Goal: Information Seeking & Learning: Learn about a topic

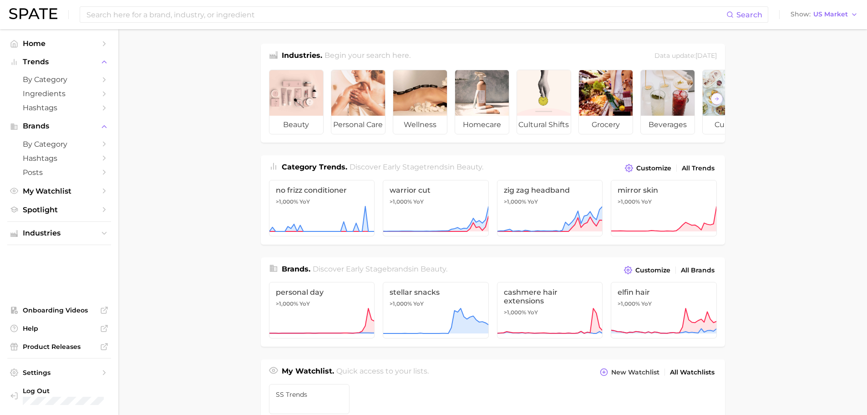
click at [187, 283] on main "Industries. Begin your search here. Data update: [DATE] beauty personal care we…" at bounding box center [492, 384] width 749 height 711
click at [190, 15] on input at bounding box center [406, 14] width 641 height 15
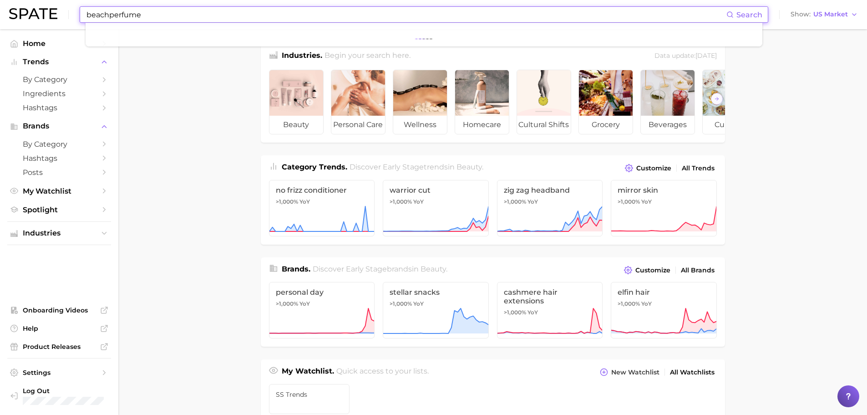
type input "beachperfume"
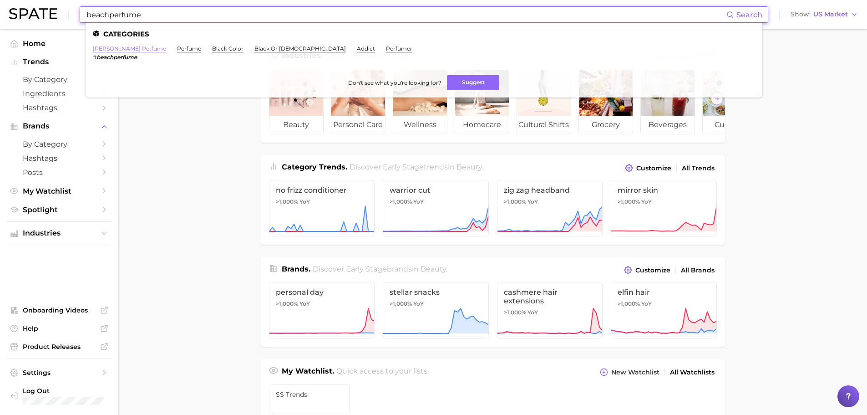
click at [114, 48] on link "[PERSON_NAME] perfume" at bounding box center [129, 48] width 73 height 7
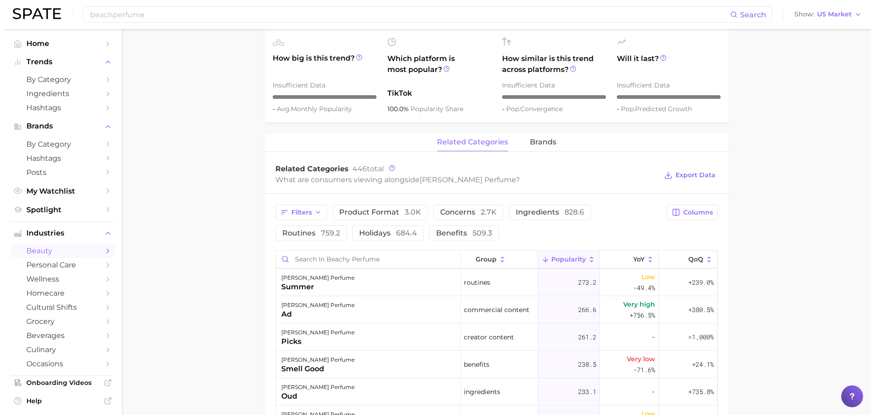
scroll to position [91, 0]
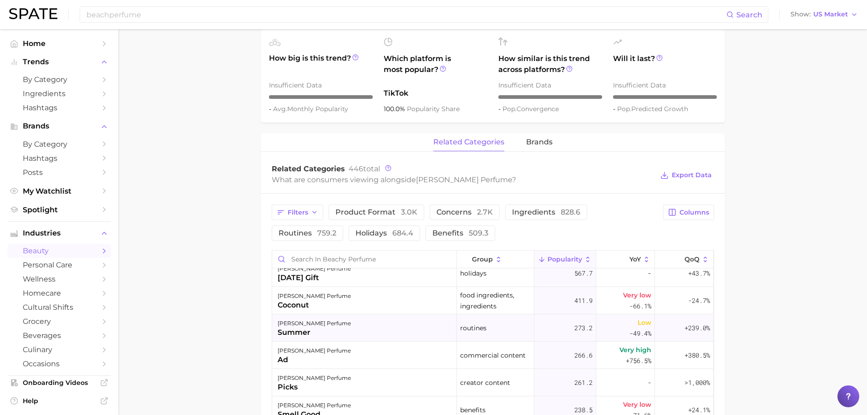
click at [321, 330] on div "summer" at bounding box center [314, 332] width 73 height 11
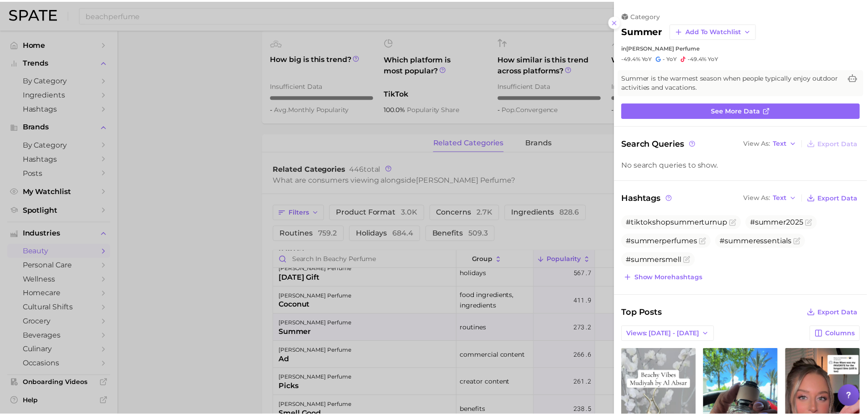
scroll to position [0, 0]
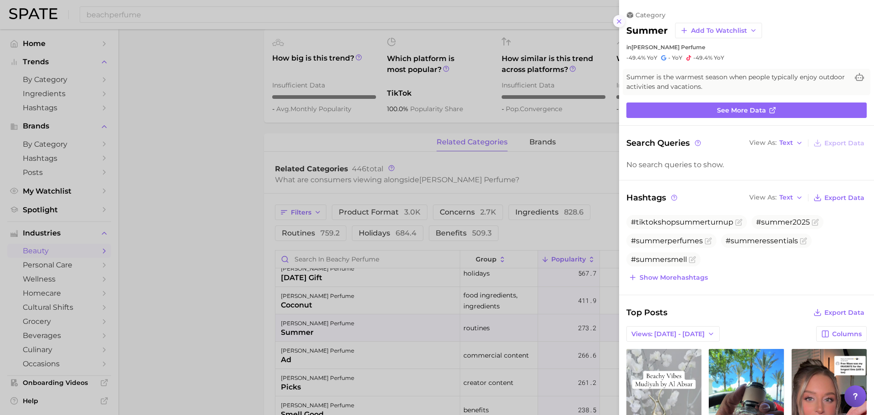
click at [622, 25] on icon at bounding box center [619, 21] width 7 height 7
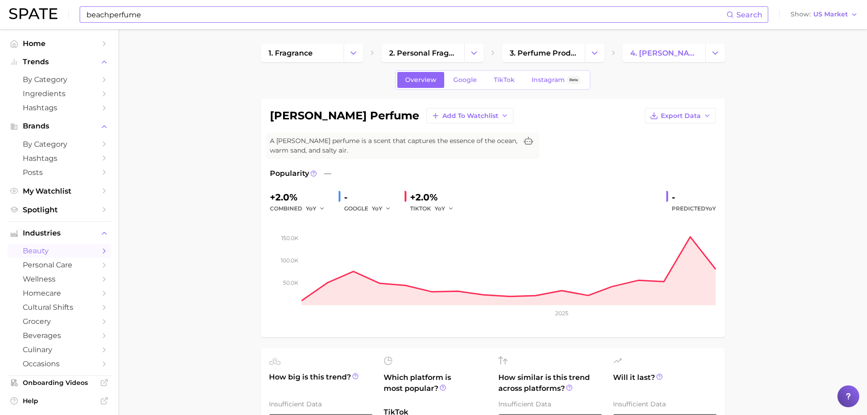
click at [144, 20] on input "beachperfume" at bounding box center [406, 14] width 641 height 15
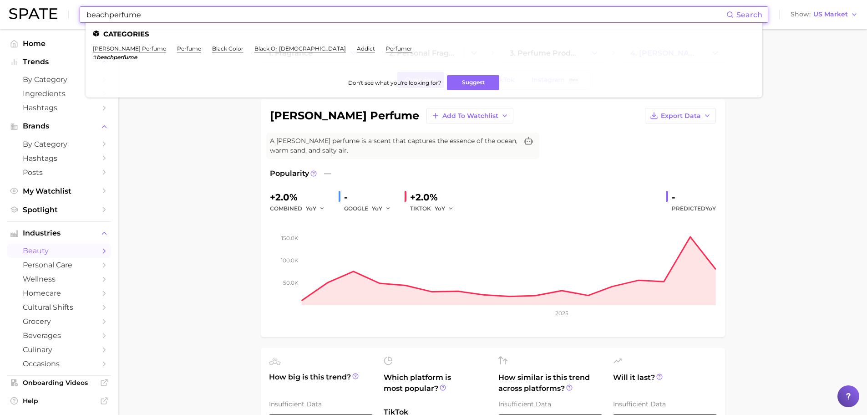
click at [127, 15] on input "beachperfume" at bounding box center [406, 14] width 641 height 15
click at [123, 15] on input "beachperfume" at bounding box center [406, 14] width 641 height 15
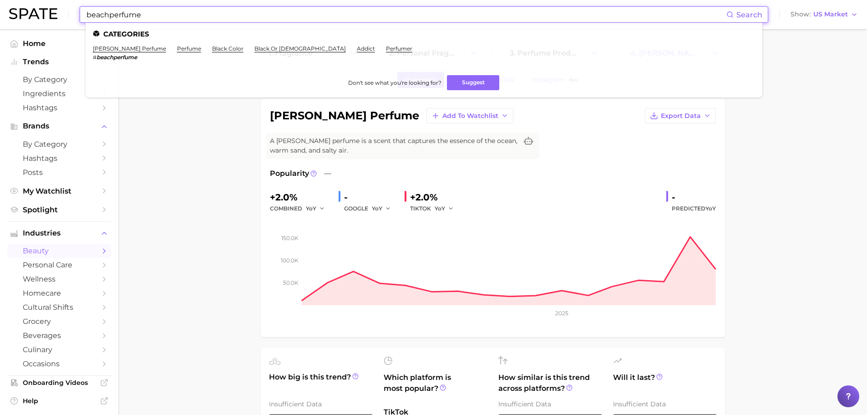
click at [123, 15] on input "beachperfume" at bounding box center [406, 14] width 641 height 15
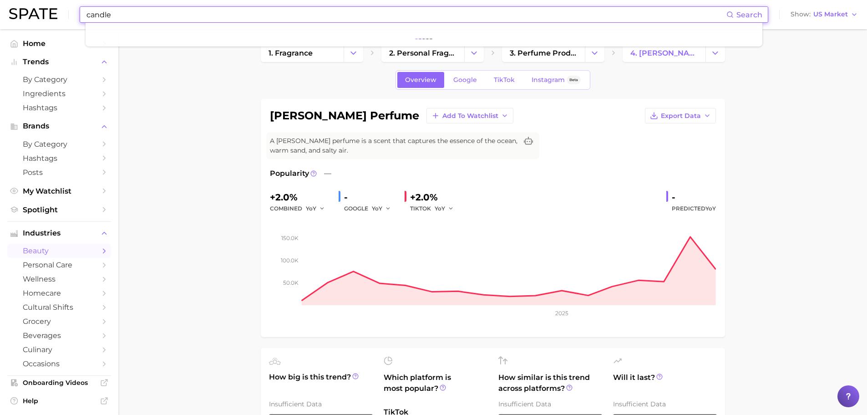
type input "candle"
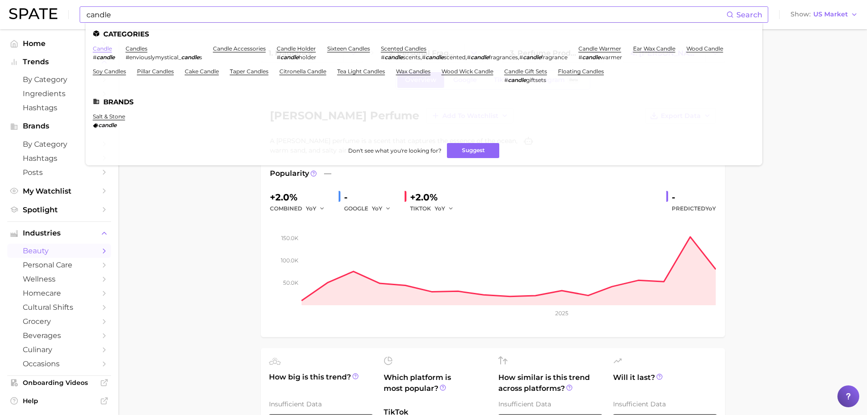
click at [102, 47] on link "candle" at bounding box center [102, 48] width 19 height 7
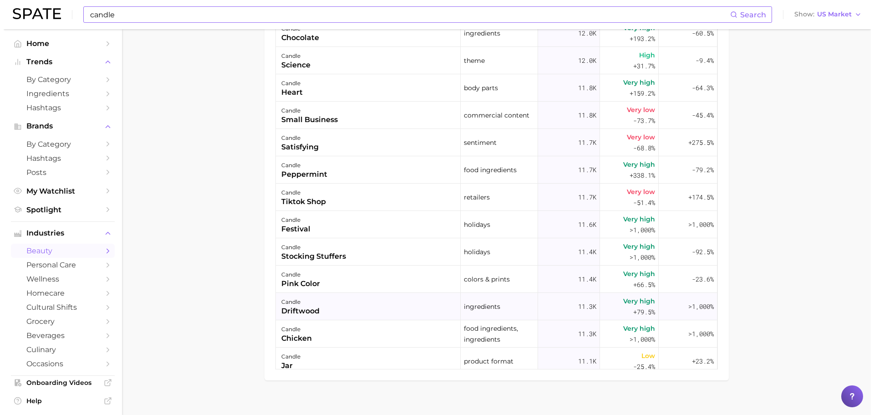
scroll to position [2550, 0]
click at [303, 305] on div "driftwood" at bounding box center [297, 310] width 38 height 11
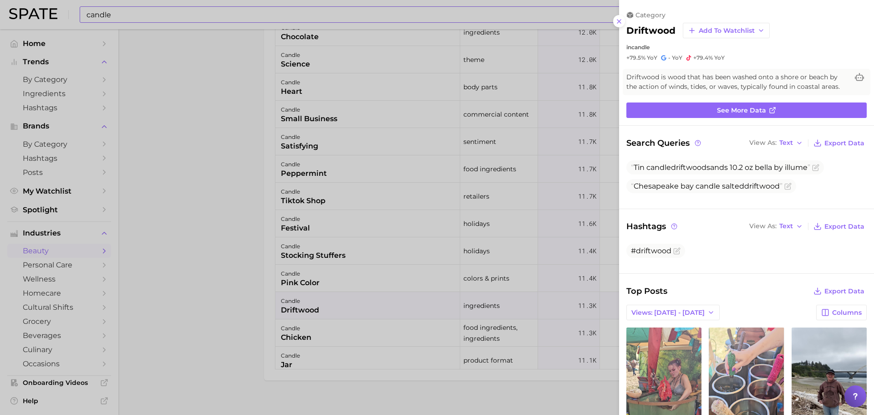
scroll to position [0, 0]
click at [723, 108] on span "See more data" at bounding box center [741, 111] width 49 height 8
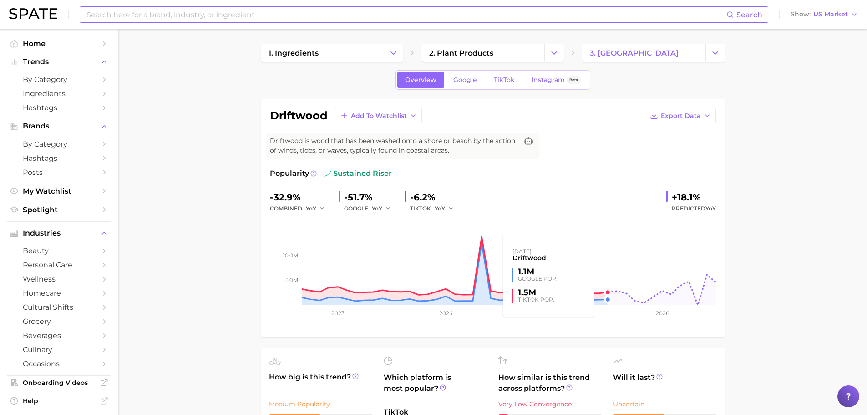
click at [602, 302] on rect at bounding box center [493, 259] width 446 height 91
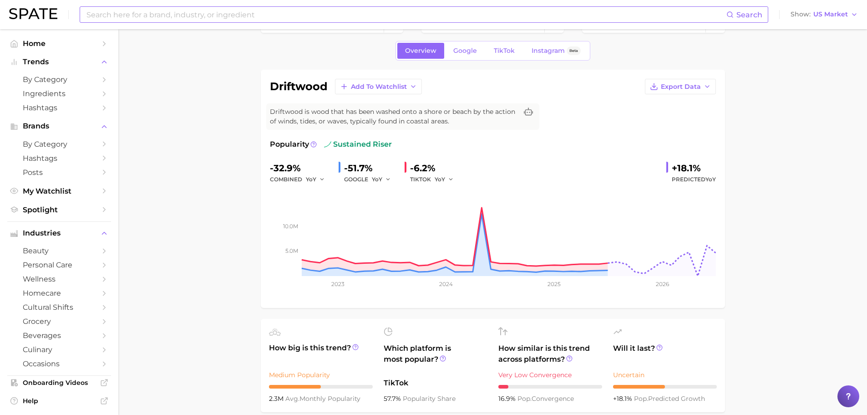
scroll to position [46, 0]
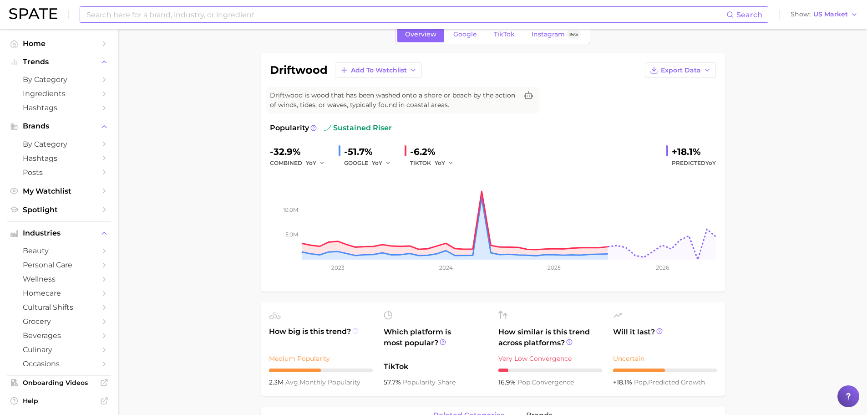
click at [355, 330] on icon at bounding box center [355, 330] width 1 height 2
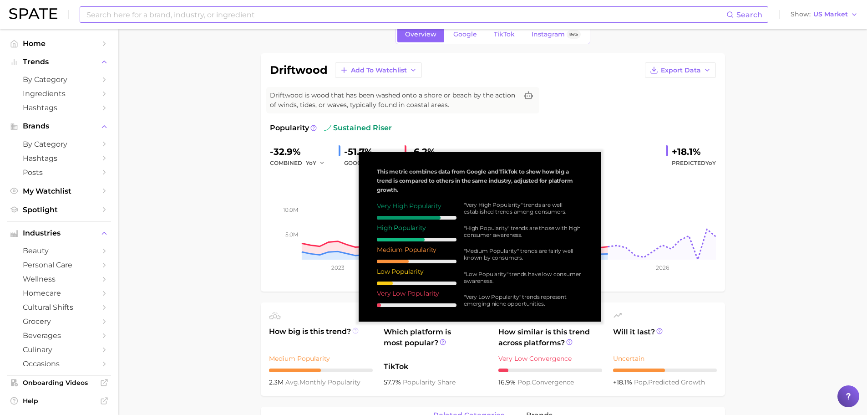
scroll to position [0, 0]
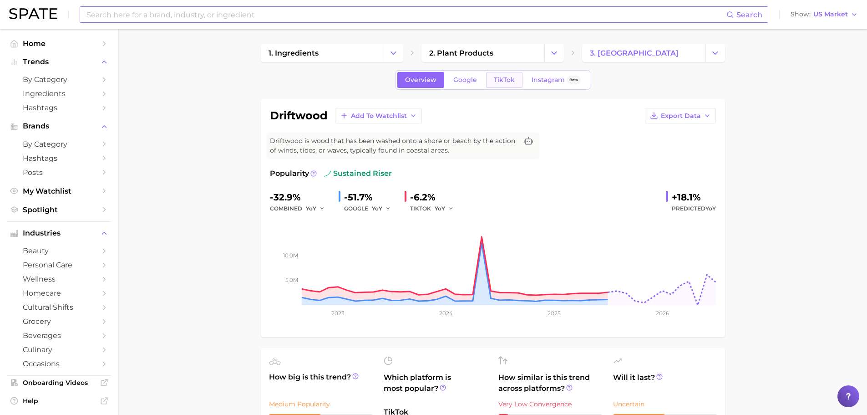
click at [508, 80] on span "TikTok" at bounding box center [504, 80] width 21 height 8
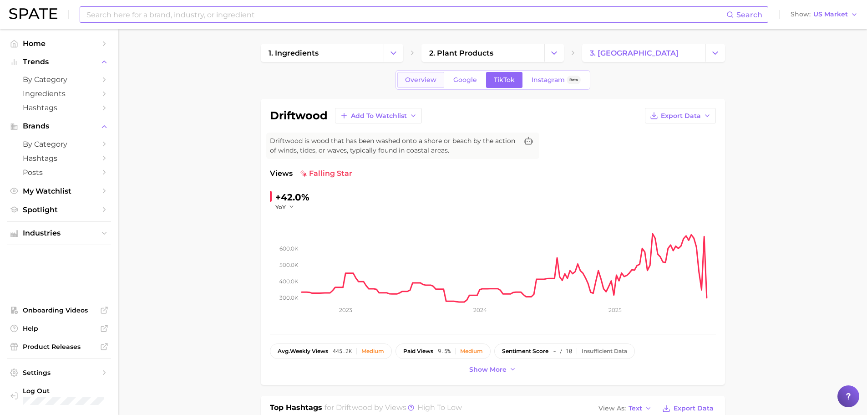
click at [421, 78] on span "Overview" at bounding box center [420, 80] width 31 height 8
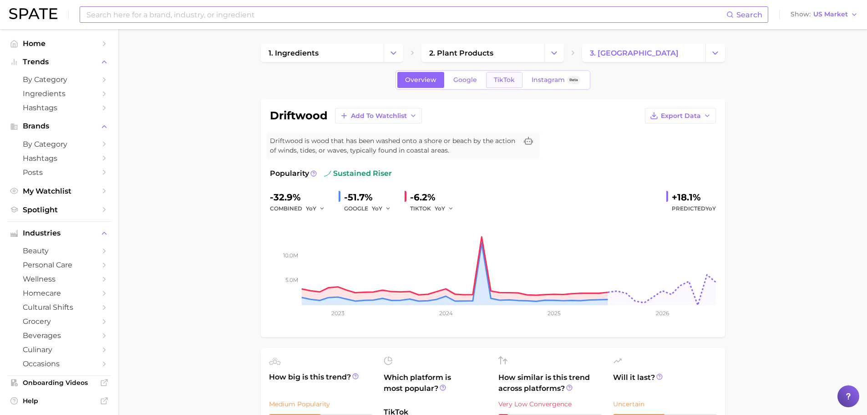
click at [501, 80] on span "TikTok" at bounding box center [504, 80] width 21 height 8
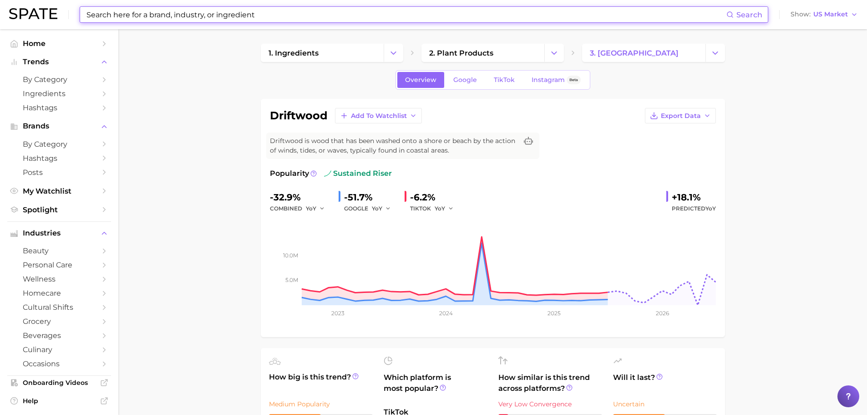
click at [141, 19] on input at bounding box center [406, 14] width 641 height 15
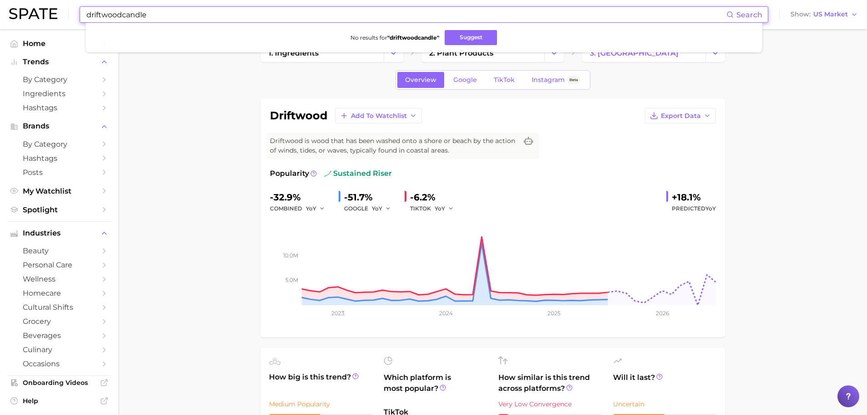
click at [120, 12] on input "driftwoodcandle" at bounding box center [406, 14] width 641 height 15
click at [482, 38] on button "Suggest" at bounding box center [472, 37] width 52 height 15
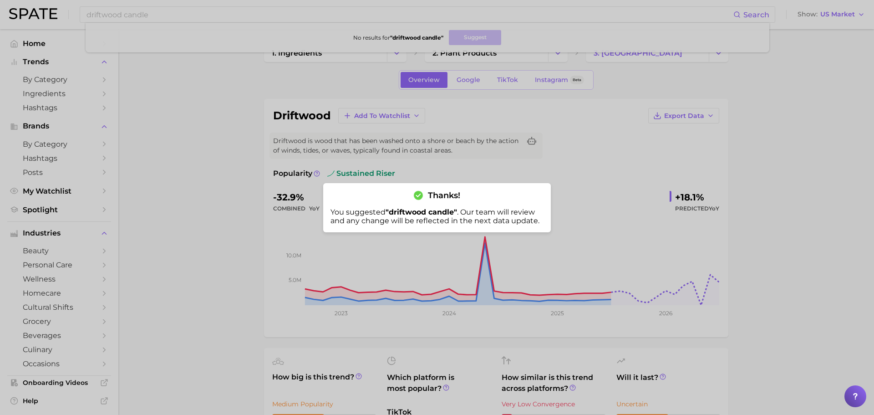
click at [181, 172] on div at bounding box center [437, 207] width 874 height 415
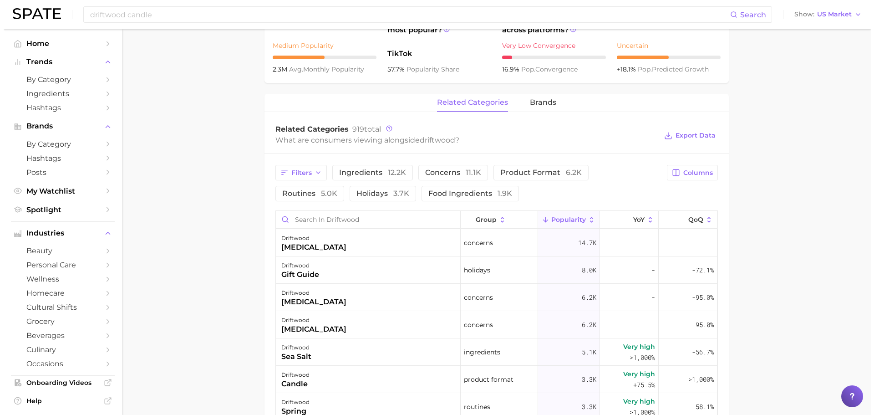
scroll to position [501, 0]
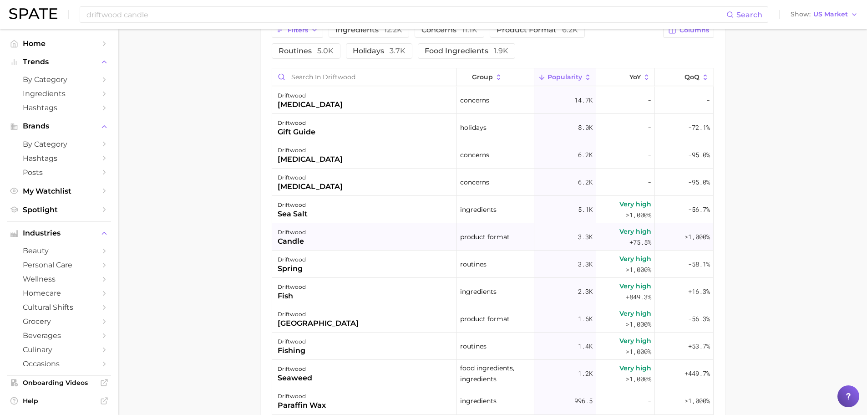
click at [301, 230] on div "driftwood" at bounding box center [292, 232] width 28 height 11
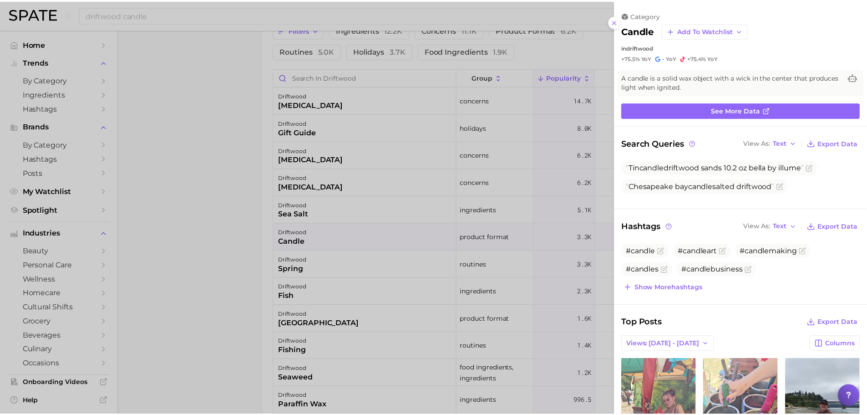
scroll to position [0, 0]
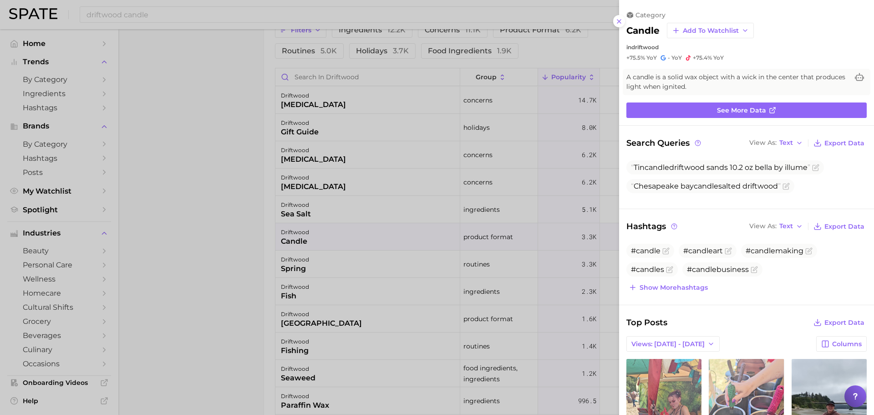
click at [301, 230] on div at bounding box center [437, 207] width 874 height 415
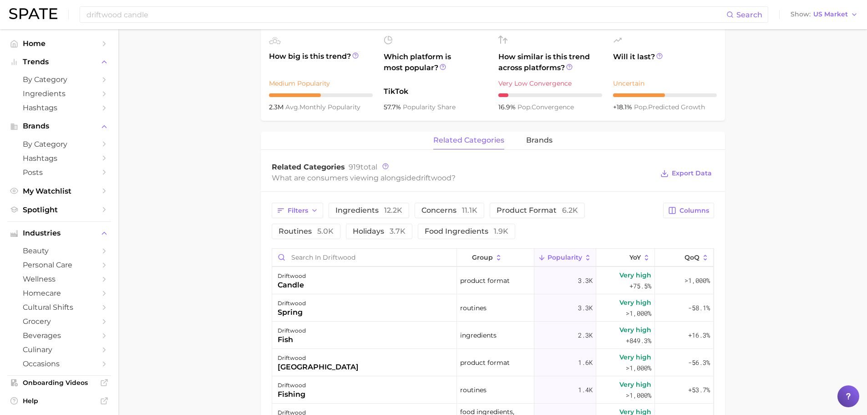
scroll to position [319, 0]
click at [382, 215] on span "ingredients 12.2k" at bounding box center [369, 212] width 67 height 7
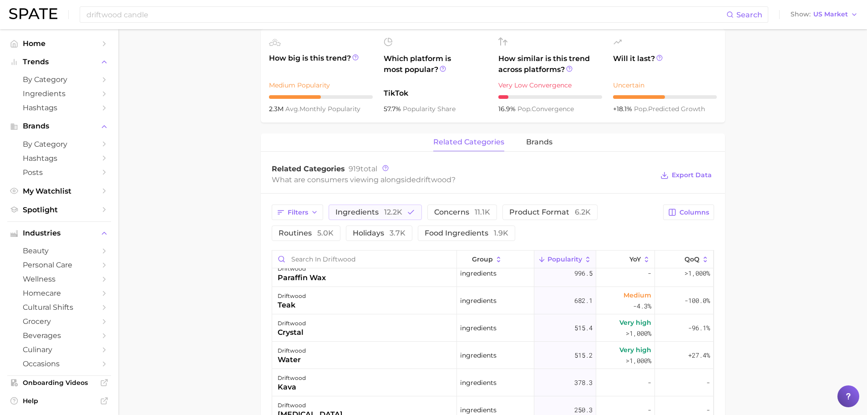
scroll to position [0, 0]
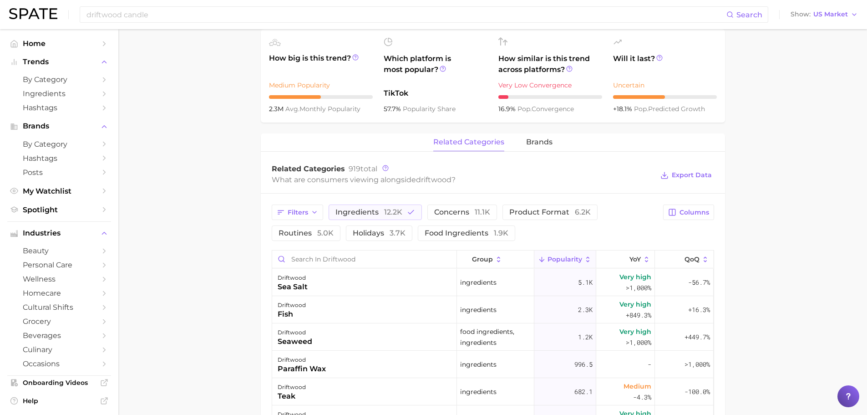
click at [544, 179] on div "What are consumers viewing alongside driftwood ?" at bounding box center [463, 179] width 382 height 12
click at [447, 140] on span "related categories" at bounding box center [468, 142] width 71 height 8
click at [312, 212] on icon "button" at bounding box center [314, 212] width 7 height 7
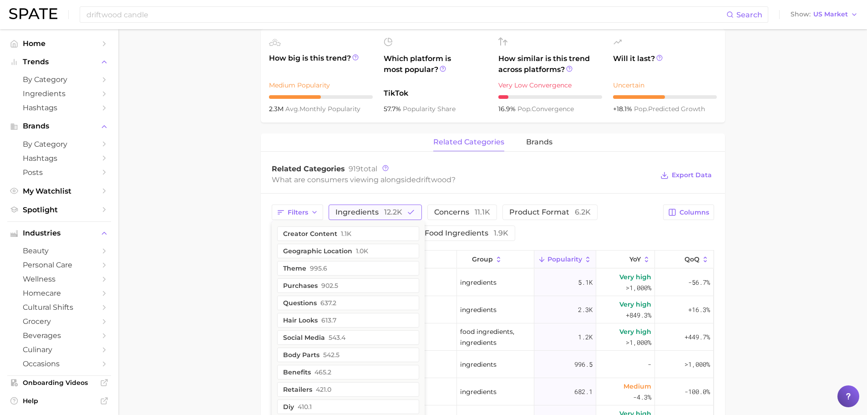
click at [361, 207] on button "ingredients 12.2k" at bounding box center [375, 211] width 93 height 15
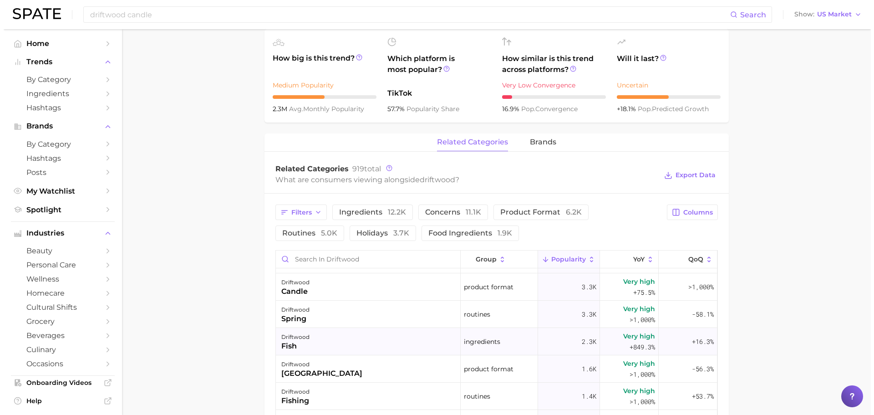
scroll to position [137, 0]
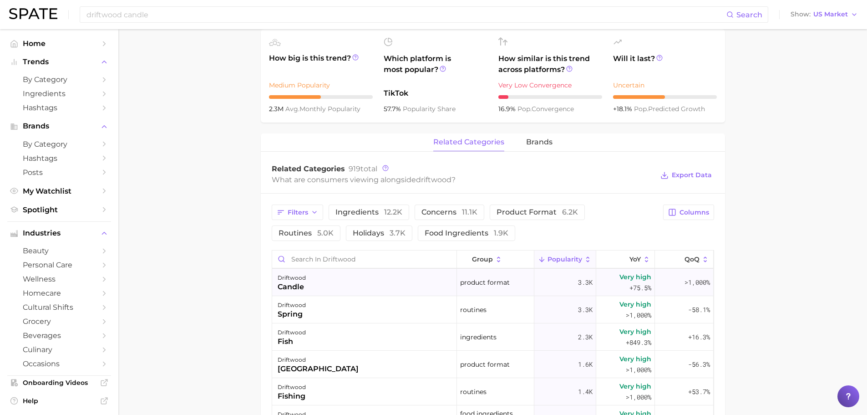
click at [293, 286] on div "candle" at bounding box center [292, 286] width 28 height 11
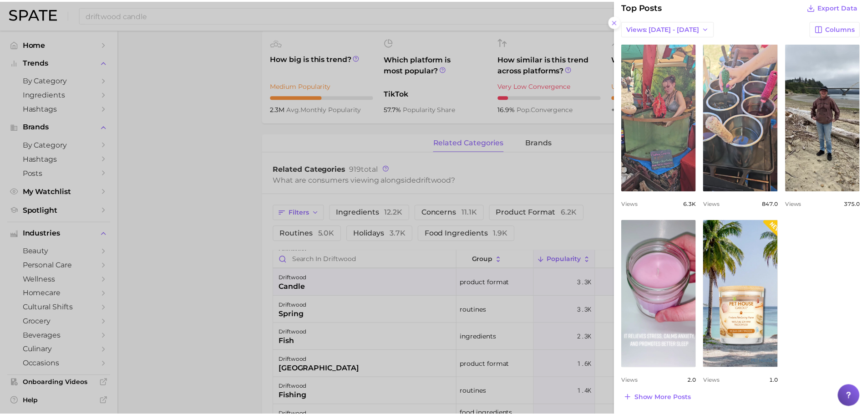
scroll to position [316, 0]
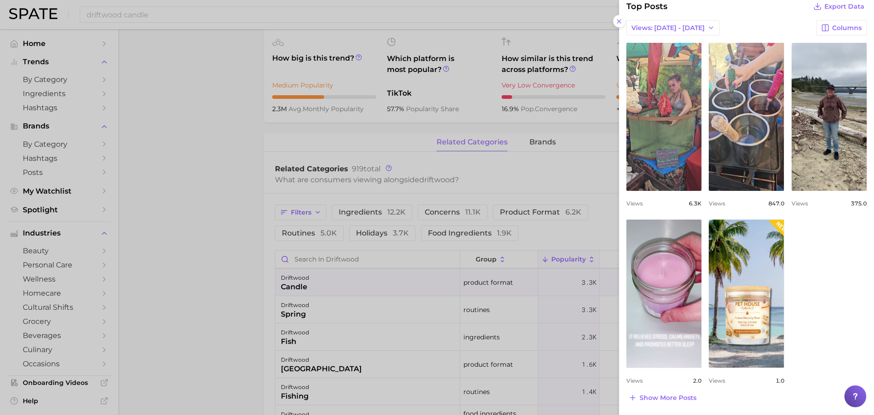
click at [287, 284] on div at bounding box center [437, 207] width 874 height 415
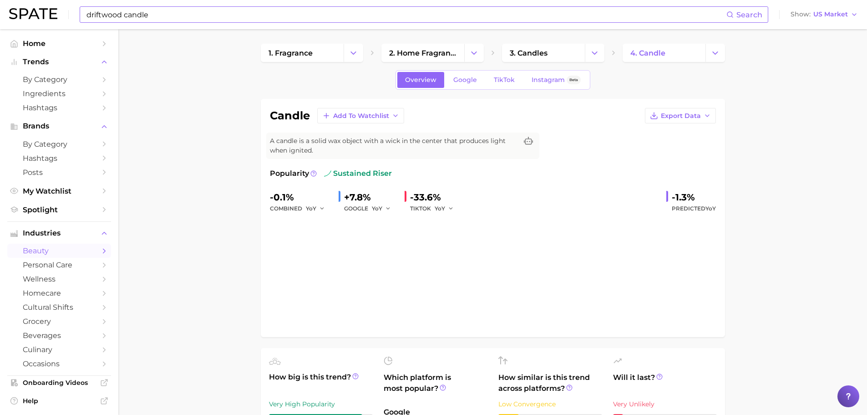
type input "candle"
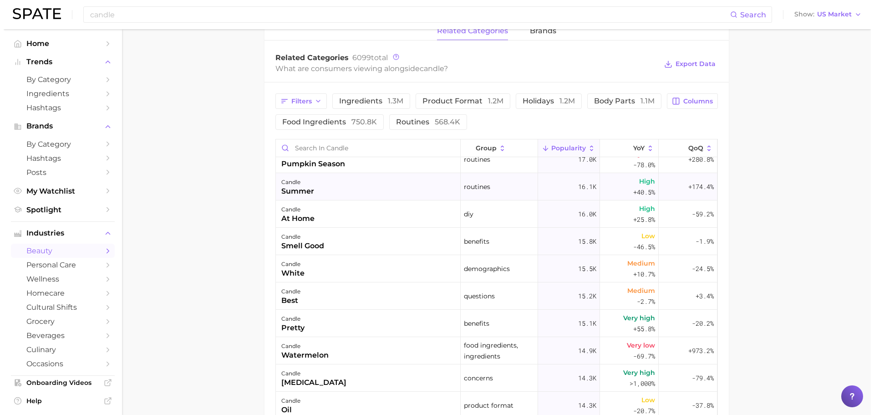
scroll to position [1958, 0]
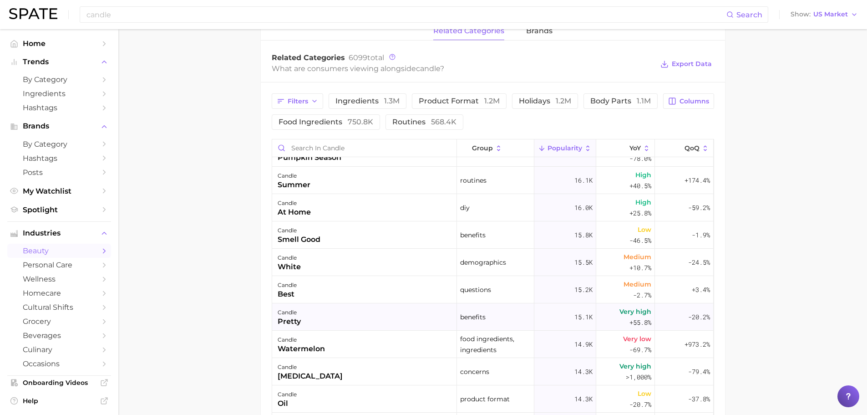
click at [326, 310] on div "candle pretty" at bounding box center [364, 316] width 185 height 27
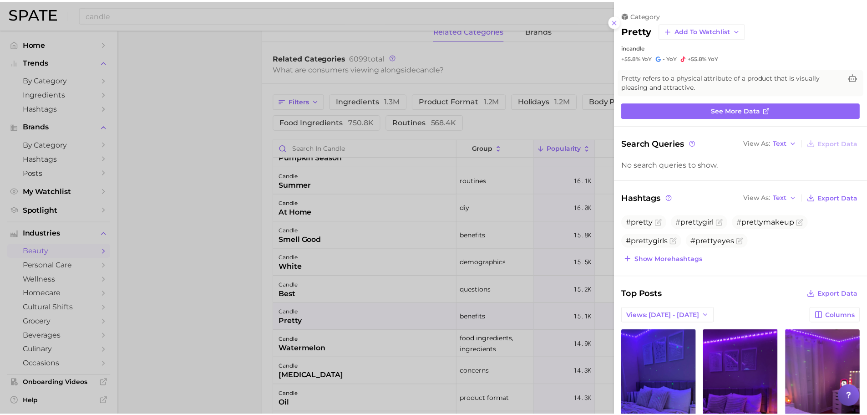
scroll to position [0, 0]
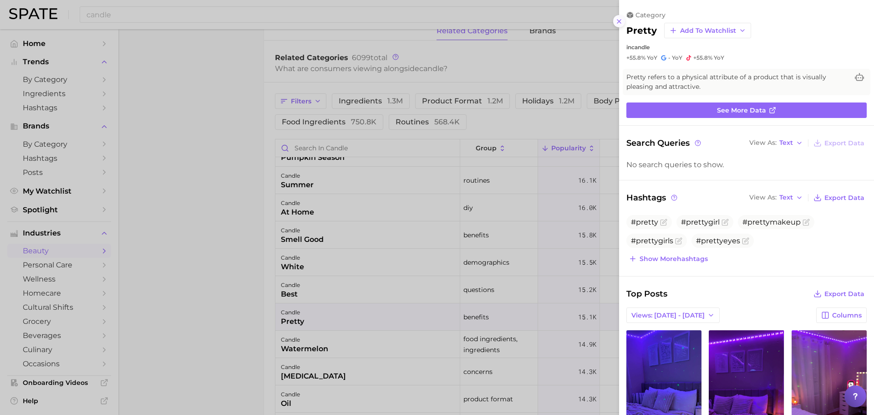
click at [618, 24] on icon at bounding box center [619, 21] width 7 height 7
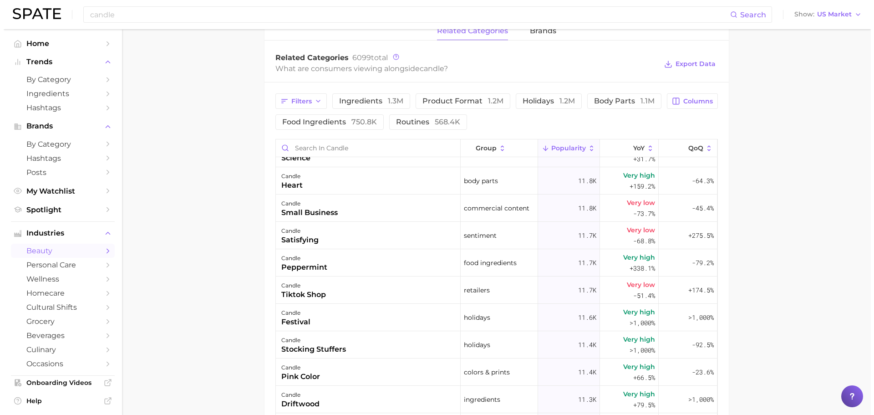
scroll to position [2641, 0]
click at [308, 356] on div "candle stocking stuffers" at bounding box center [364, 344] width 185 height 27
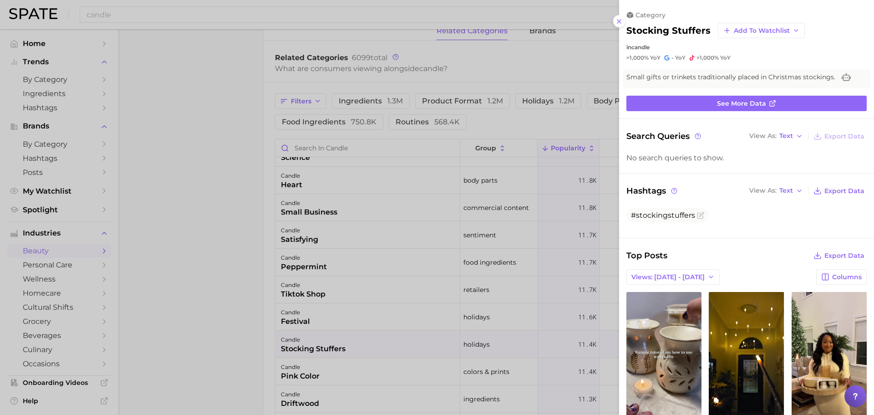
scroll to position [0, 0]
click at [622, 24] on icon at bounding box center [619, 21] width 7 height 7
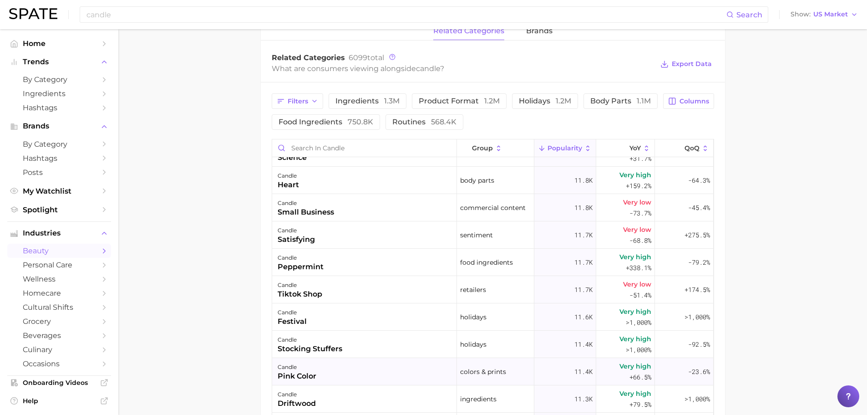
click at [320, 377] on div "candle pink color" at bounding box center [364, 371] width 185 height 27
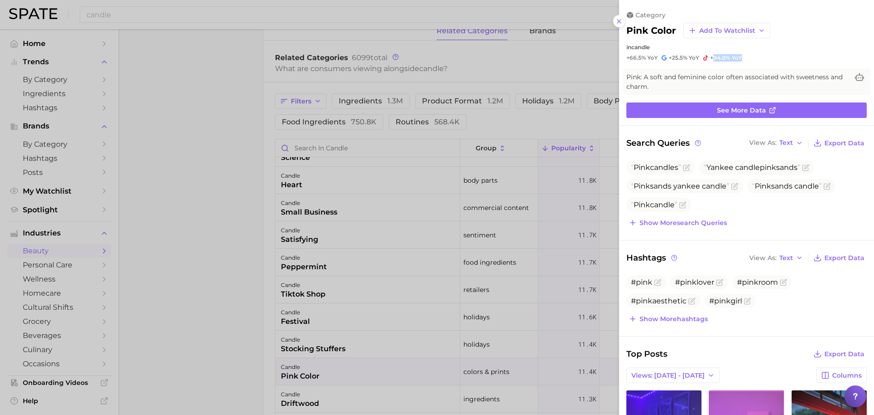
drag, startPoint x: 712, startPoint y: 59, endPoint x: 741, endPoint y: 58, distance: 29.2
click at [741, 58] on span "+94.0% YoY" at bounding box center [726, 57] width 32 height 7
click at [195, 285] on div at bounding box center [437, 207] width 874 height 415
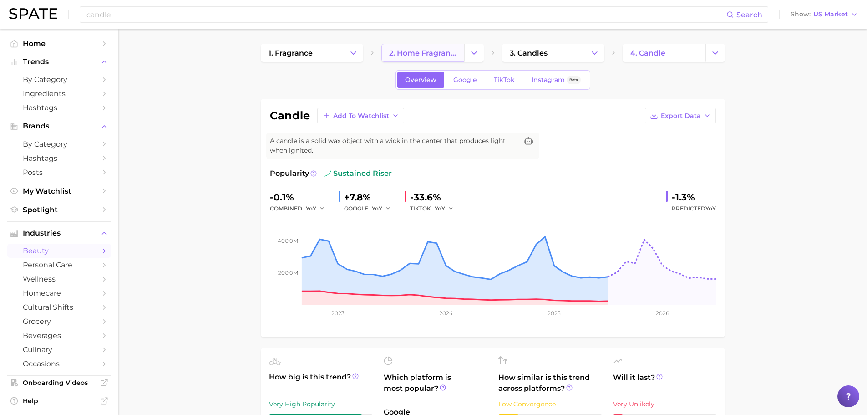
click at [447, 58] on link "2. home fragrance" at bounding box center [423, 53] width 83 height 18
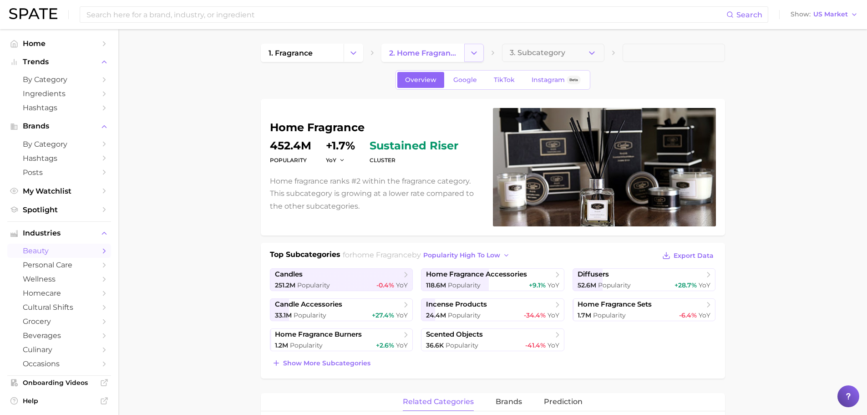
click at [467, 56] on button "Change Category" at bounding box center [474, 53] width 20 height 18
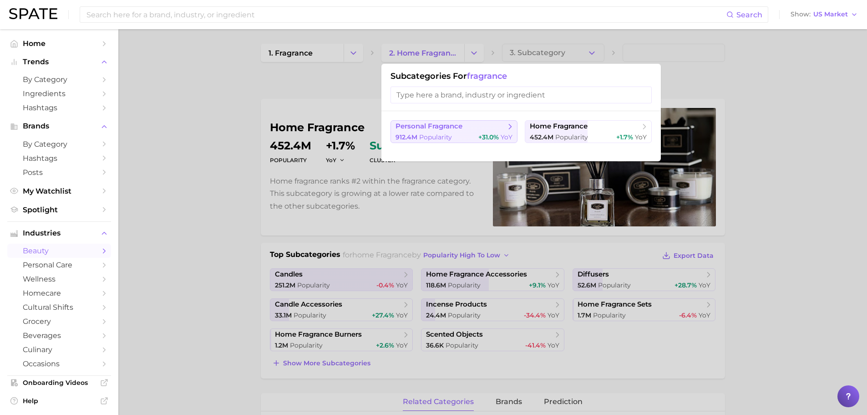
click at [437, 130] on span "personal fragrance" at bounding box center [429, 126] width 67 height 9
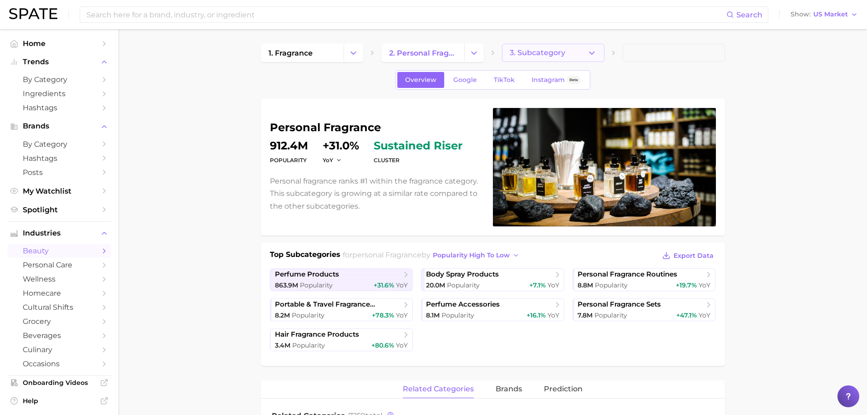
click at [579, 51] on button "3. Subcategory" at bounding box center [553, 53] width 102 height 18
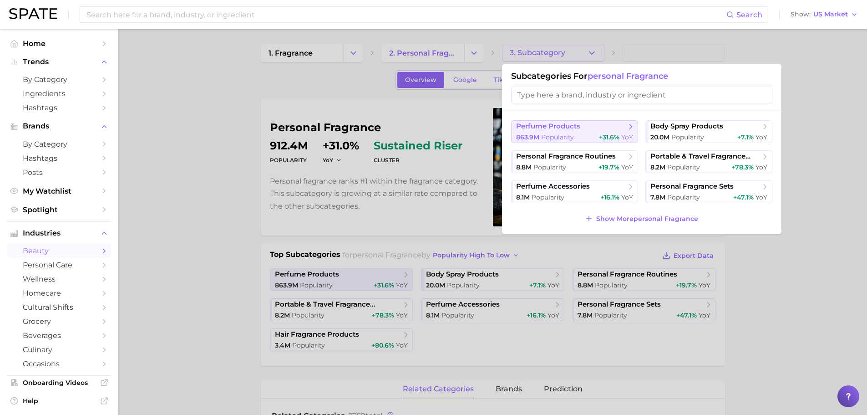
click at [565, 129] on span "perfume products" at bounding box center [548, 126] width 64 height 9
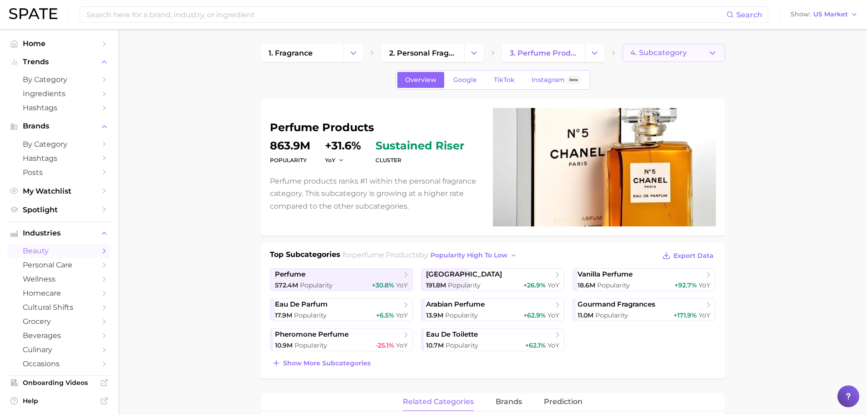
click at [656, 54] on span "4. Subcategory" at bounding box center [659, 53] width 56 height 8
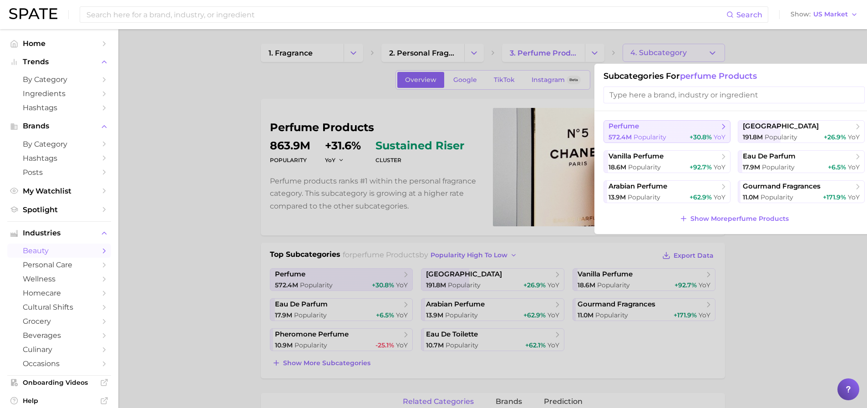
click at [644, 127] on span "perfume" at bounding box center [664, 126] width 111 height 9
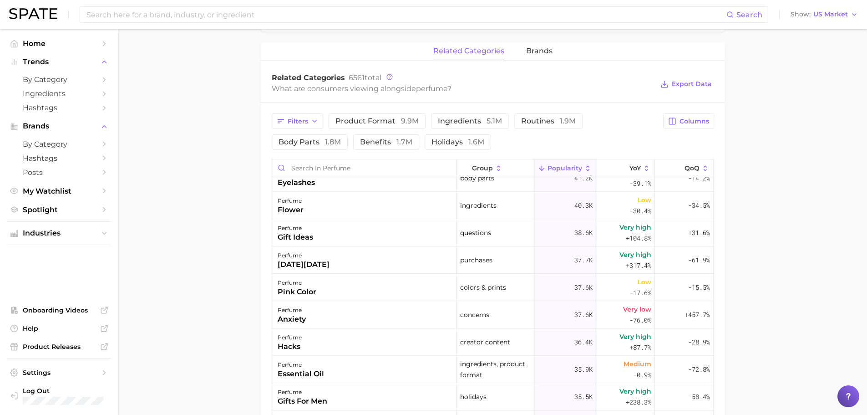
scroll to position [2504, 0]
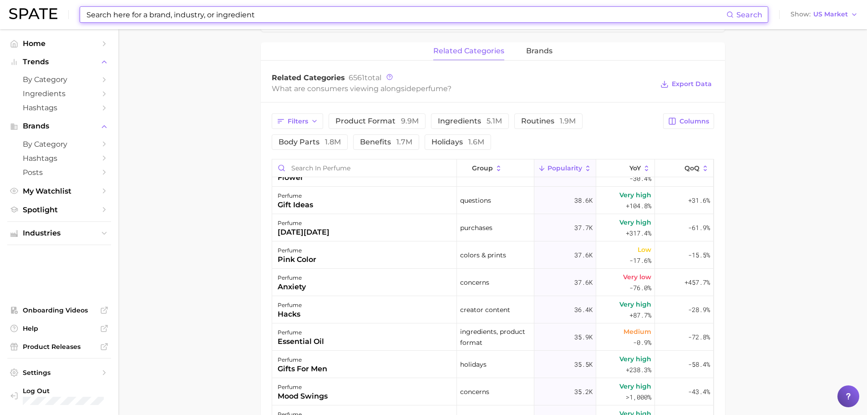
click at [196, 10] on input at bounding box center [406, 14] width 641 height 15
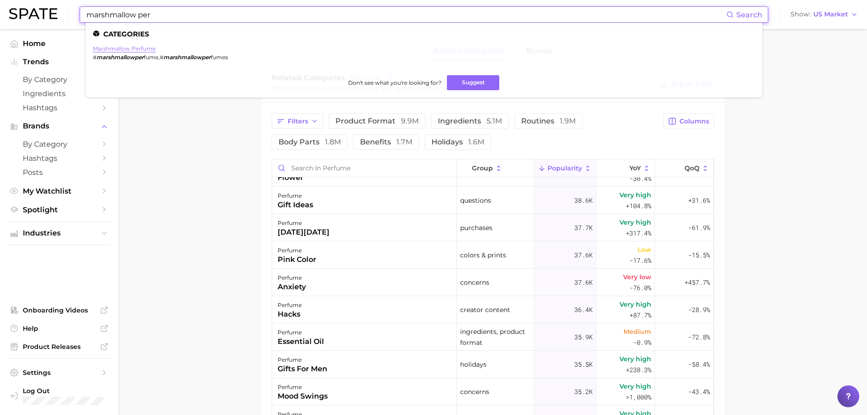
type input "marshmallow per"
click at [126, 49] on link "marshmallow perfume" at bounding box center [124, 48] width 63 height 7
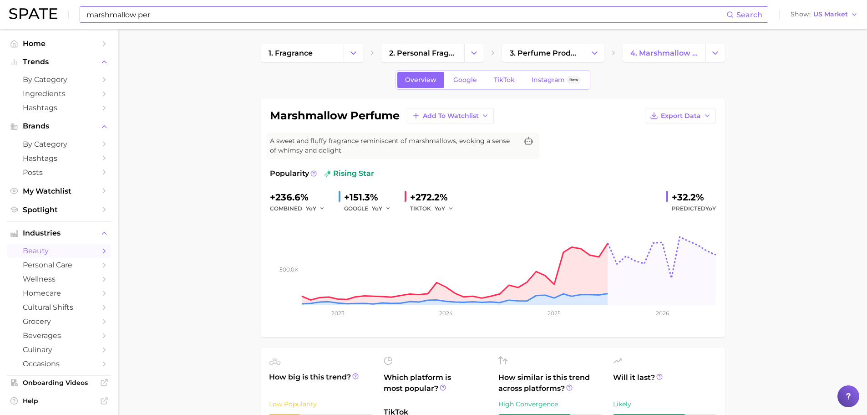
click at [127, 11] on input "marshmallow per" at bounding box center [406, 14] width 641 height 15
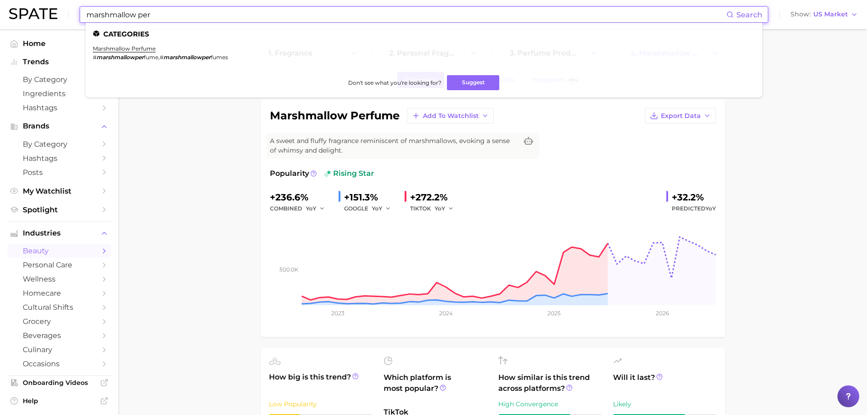
click at [127, 11] on input "marshmallow per" at bounding box center [406, 14] width 641 height 15
click at [128, 11] on input "marshmallow per" at bounding box center [406, 14] width 641 height 15
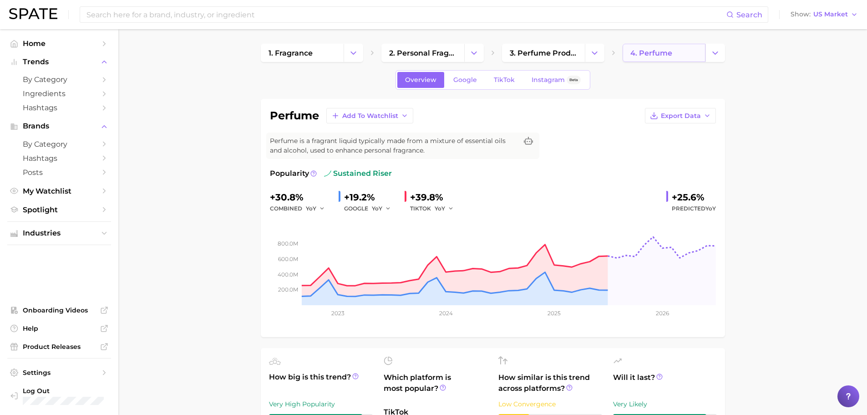
click at [646, 56] on span "4. perfume" at bounding box center [652, 53] width 42 height 9
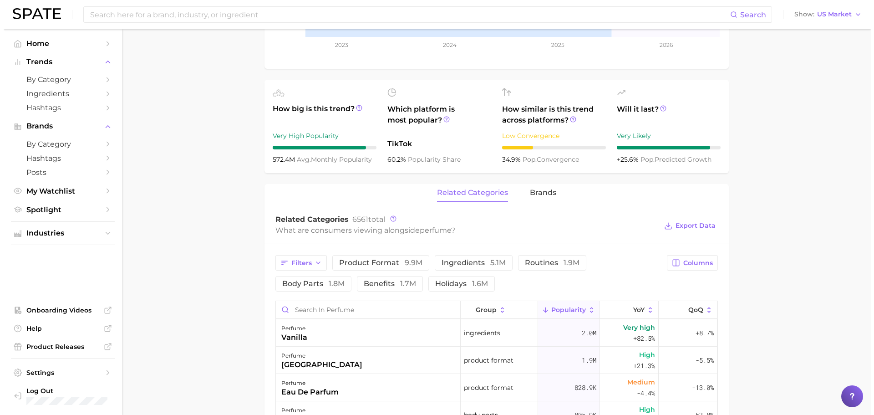
scroll to position [273, 0]
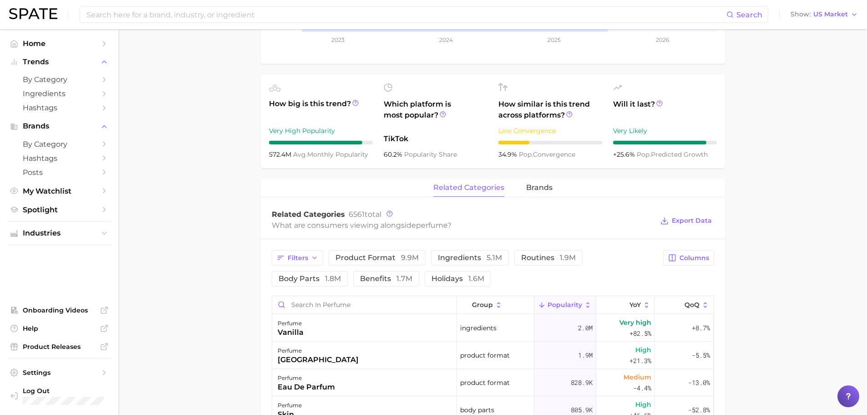
click at [567, 299] on button "Popularity" at bounding box center [566, 305] width 62 height 18
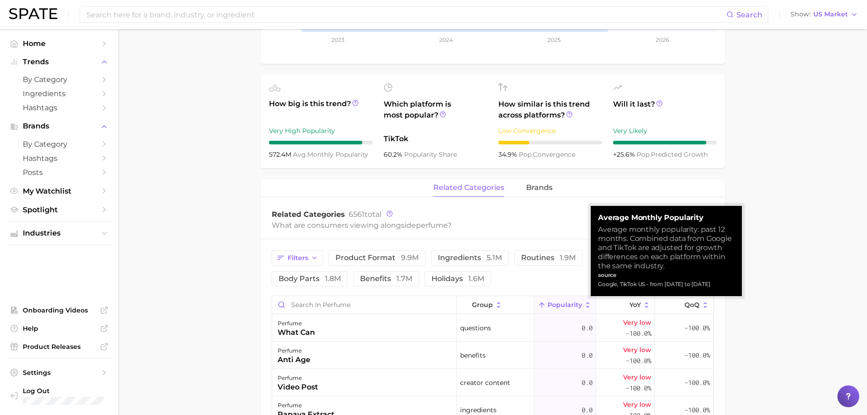
click at [584, 304] on icon at bounding box center [588, 305] width 8 height 8
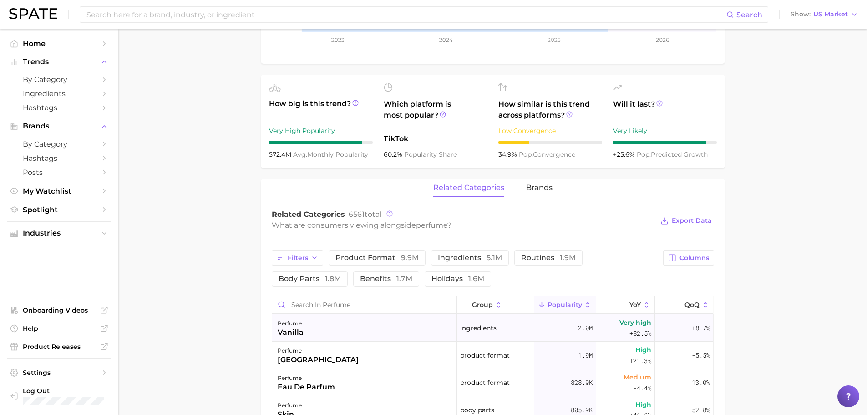
click at [636, 320] on span "Very high" at bounding box center [636, 322] width 32 height 11
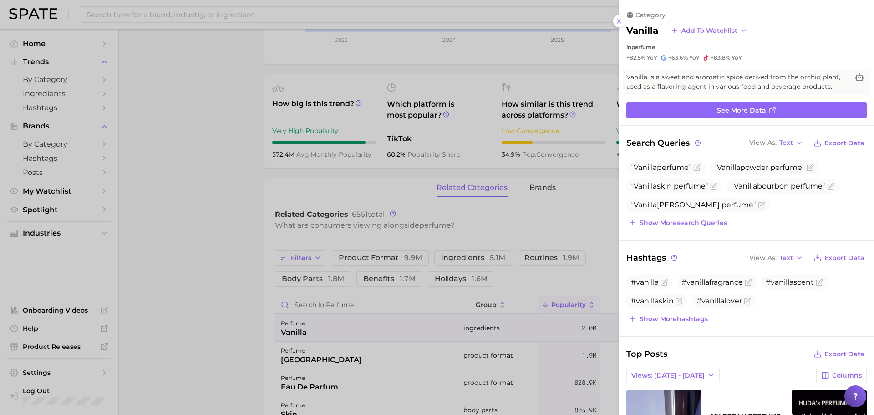
scroll to position [0, 0]
click at [565, 306] on div at bounding box center [437, 207] width 874 height 415
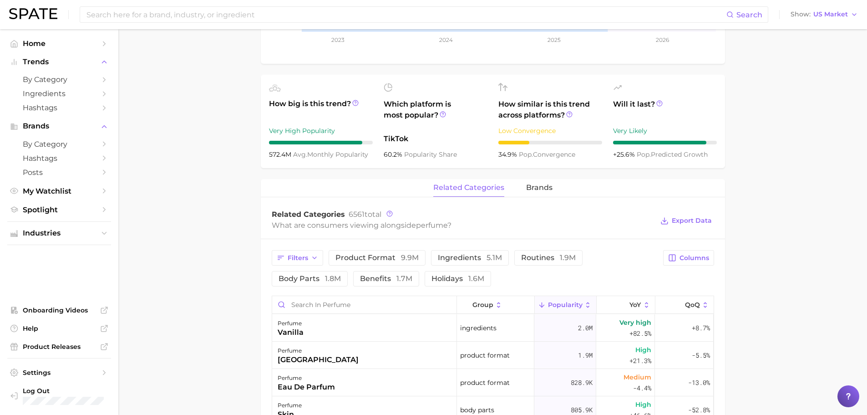
click at [565, 306] on span "Popularity" at bounding box center [565, 304] width 35 height 7
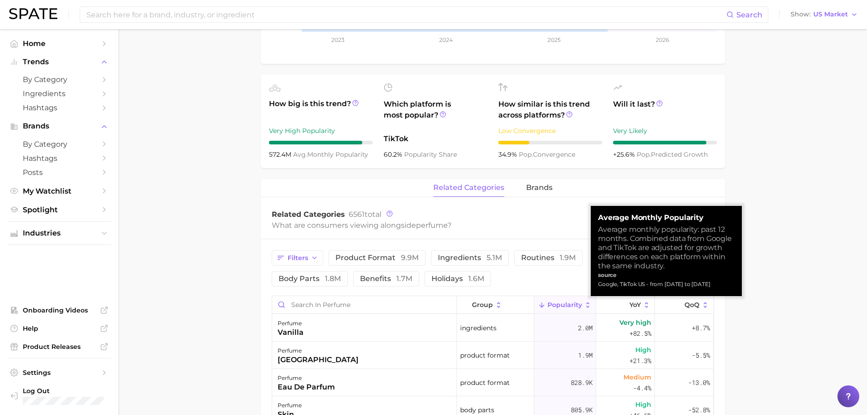
click at [613, 278] on div "source" at bounding box center [666, 274] width 137 height 9
click at [616, 284] on div "Google, TikTok US - from [DATE] to [DATE]" at bounding box center [666, 284] width 137 height 9
click at [617, 285] on div "Google, TikTok US - from [DATE] to [DATE]" at bounding box center [666, 284] width 137 height 9
copy div "Google, TikTok US - from [DATE] to [DATE]"
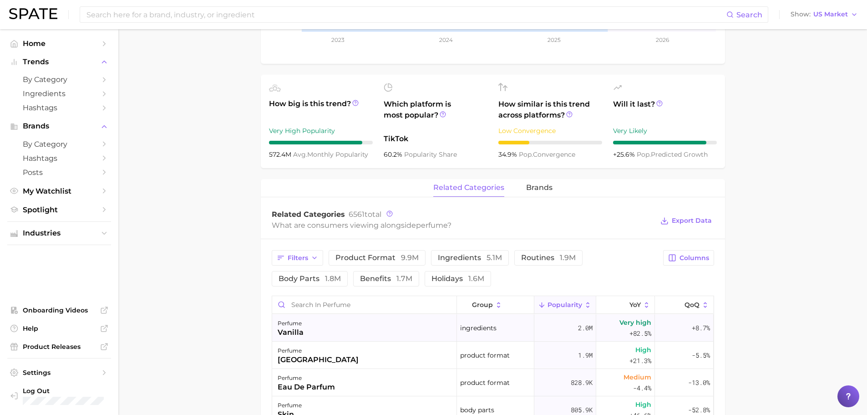
click at [621, 329] on span "Very high +82.5%" at bounding box center [636, 328] width 32 height 22
